Goal: Task Accomplishment & Management: Use online tool/utility

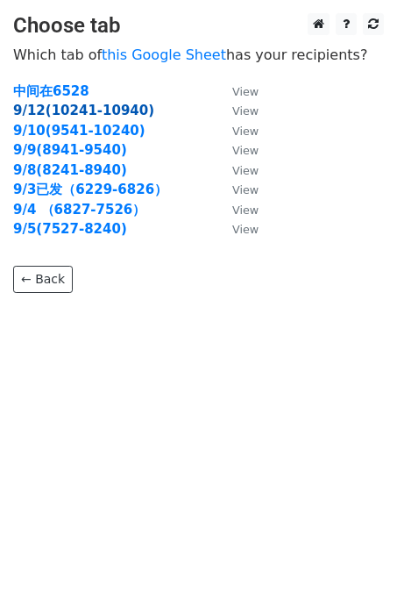
click at [113, 113] on strong "9/12(10241-10940)" at bounding box center [83, 111] width 141 height 16
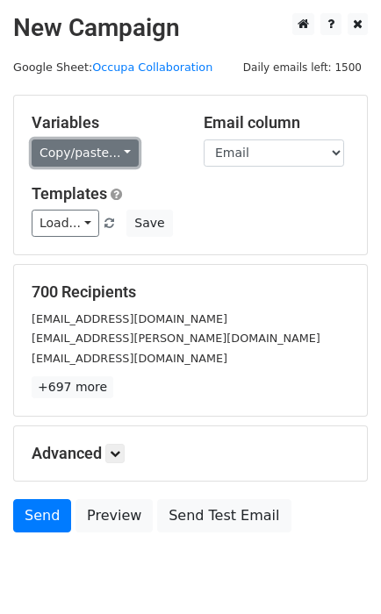
click at [124, 149] on link "Copy/paste..." at bounding box center [85, 152] width 107 height 27
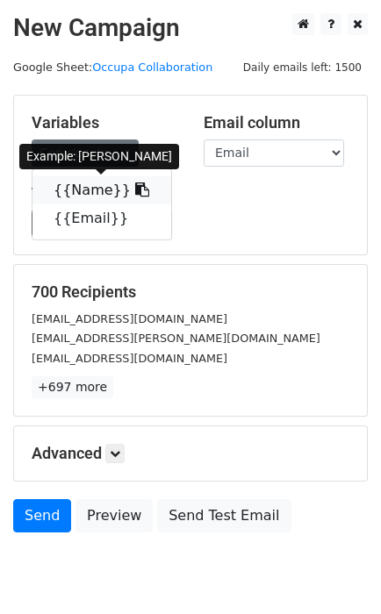
click at [135, 186] on icon at bounding box center [142, 189] width 14 height 14
